Goal: Task Accomplishment & Management: Manage account settings

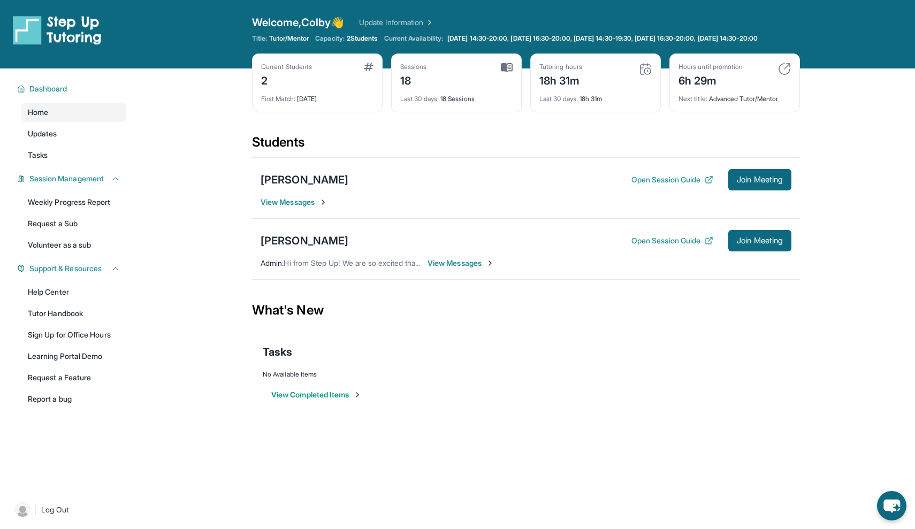
click at [320, 103] on div "First Match : 1 month ago" at bounding box center [317, 95] width 112 height 15
click at [334, 125] on div "Current Students 2 First Match : 1 month ago Sessions 18 Last 30 days : 18 Sess…" at bounding box center [526, 93] width 548 height 80
click at [308, 68] on div "Current Students 2 First Match : 1 month ago" at bounding box center [317, 82] width 131 height 59
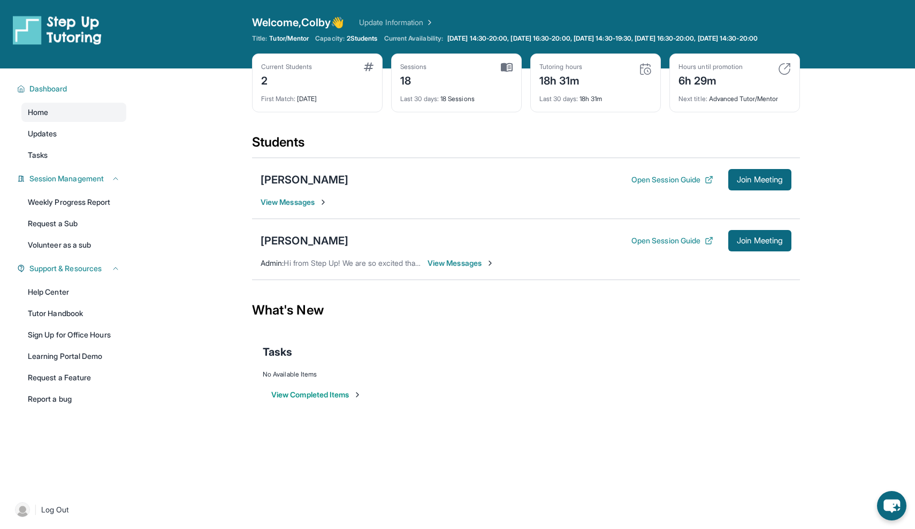
click at [366, 40] on span "2 Students" at bounding box center [362, 38] width 31 height 9
click at [399, 22] on link "Update Information" at bounding box center [396, 22] width 75 height 11
click at [396, 25] on link "Update Information" at bounding box center [396, 22] width 75 height 11
click at [75, 233] on link "Request a Sub" at bounding box center [73, 223] width 105 height 19
click at [49, 246] on link "Volunteer as a sub" at bounding box center [73, 244] width 105 height 19
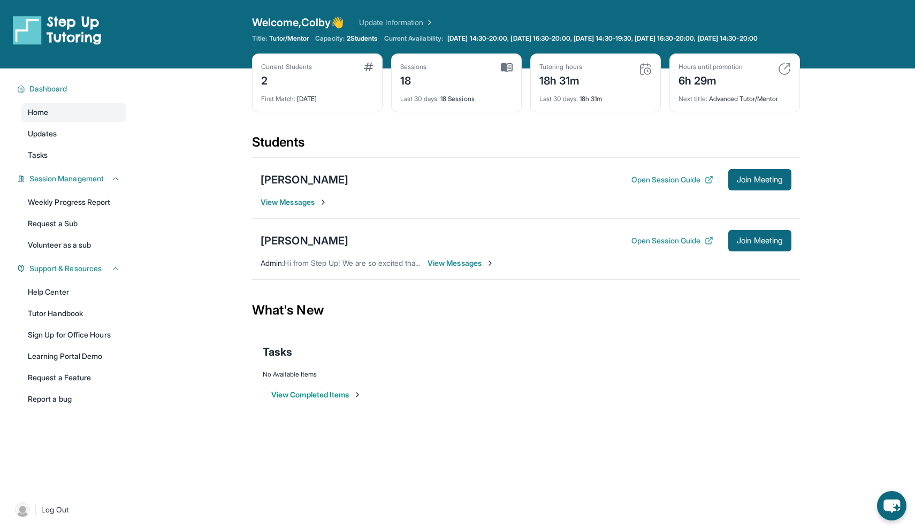
click at [359, 41] on span "2 Students" at bounding box center [362, 38] width 31 height 9
drag, startPoint x: 488, startPoint y: 54, endPoint x: 850, endPoint y: 116, distance: 367.5
click at [850, 116] on main "Current Students 2 First Match : [DATE] Sessions 18 Last 30 days : 18 Sessions …" at bounding box center [526, 246] width 778 height 357
